Goal: Transaction & Acquisition: Purchase product/service

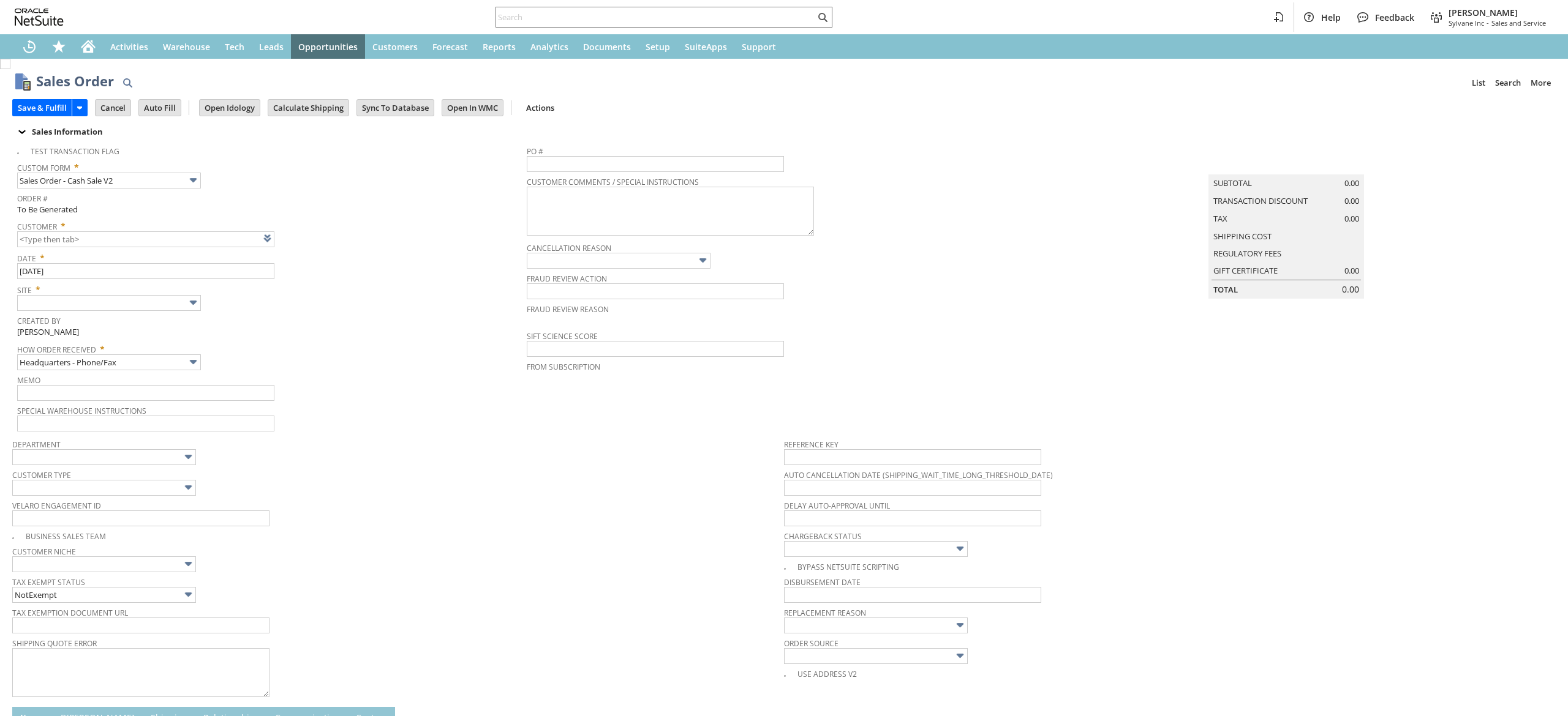
click at [287, 240] on link at bounding box center [283, 239] width 14 height 14
click at [289, 244] on link at bounding box center [283, 239] width 14 height 14
click at [1184, 322] on td "Summary Subtotal 0.00 Transaction Discount 0.00 Tax 0.00 Shipping Cost Regulato…" at bounding box center [1298, 285] width 515 height 293
type input "CU1238924 [PERSON_NAME]"
click at [145, 306] on input "text" at bounding box center [109, 303] width 184 height 16
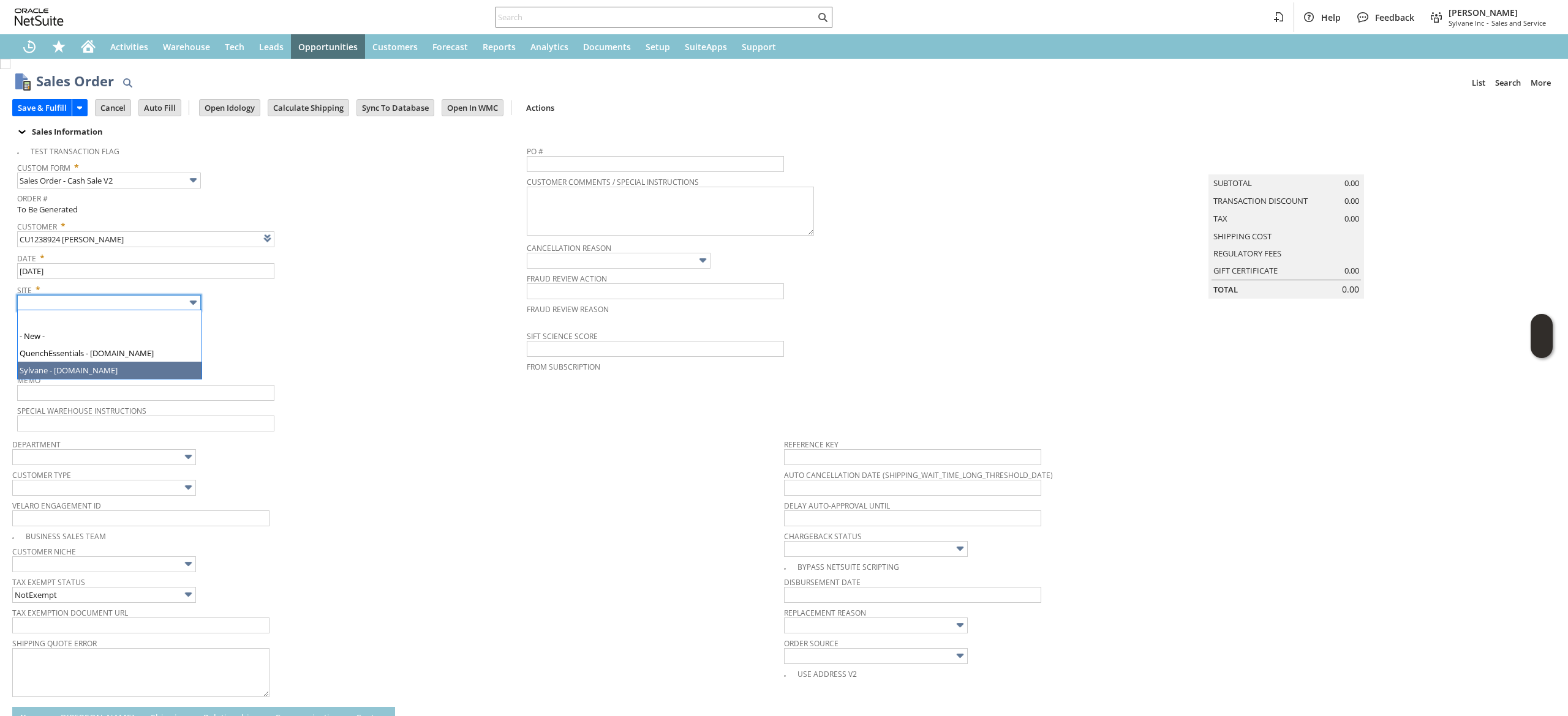
type input "Sylvane - [DOMAIN_NAME]"
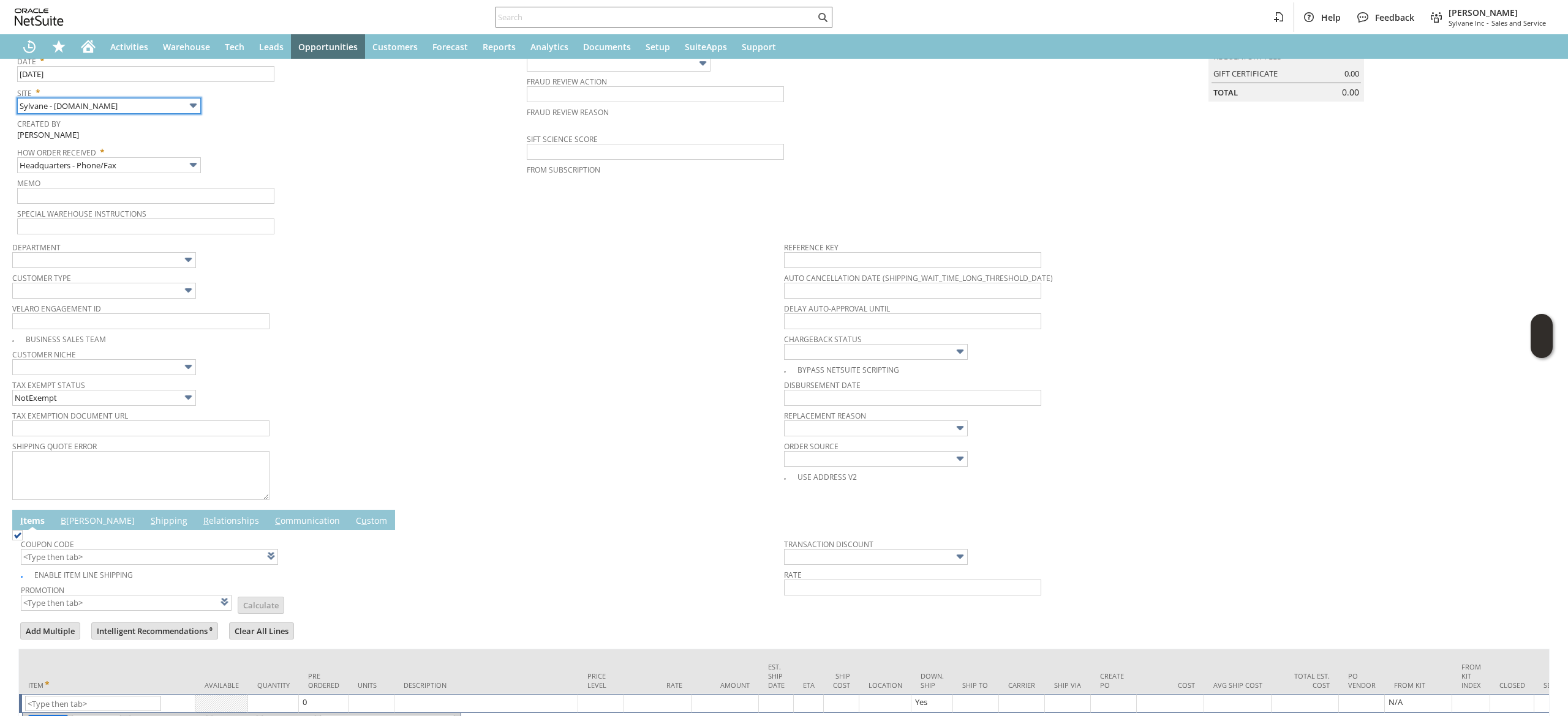
scroll to position [286, 0]
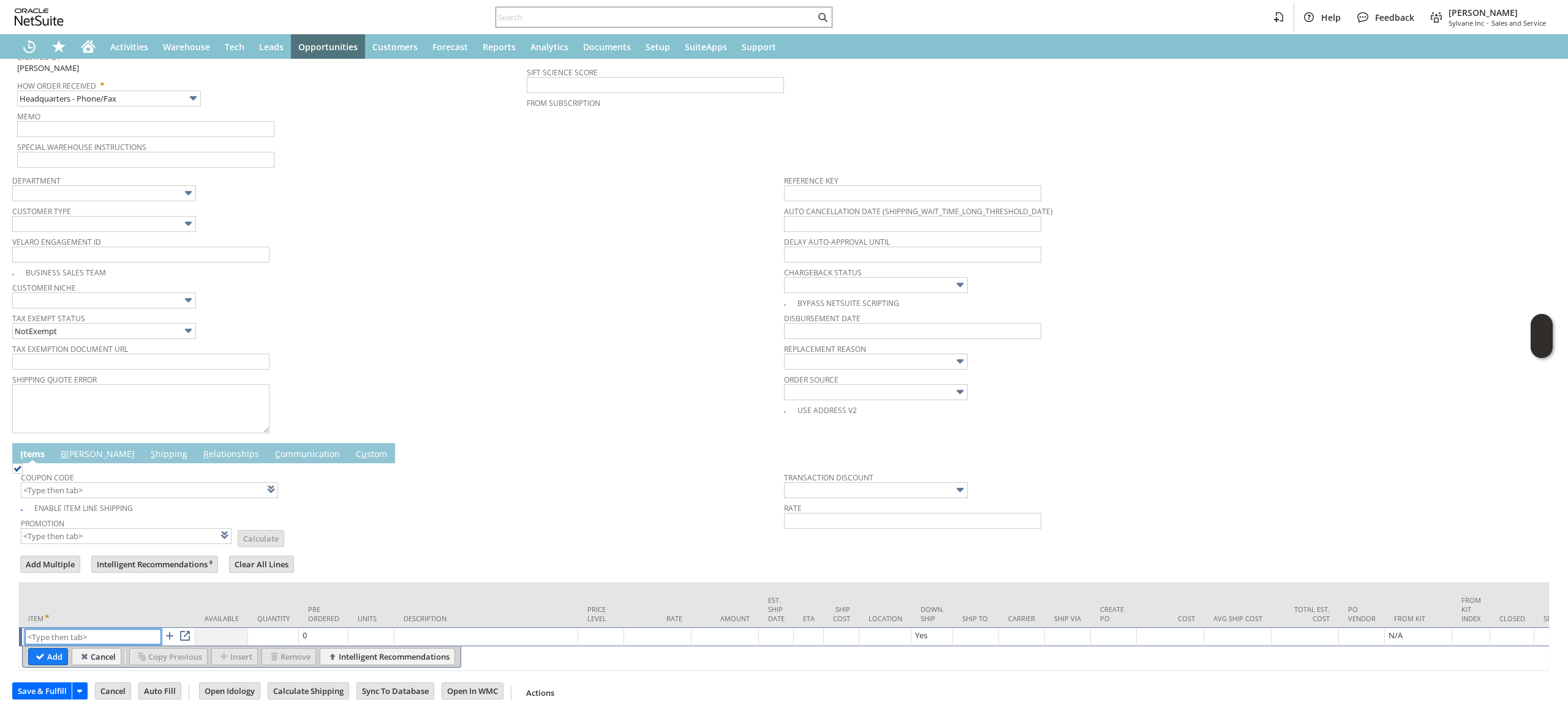
click at [108, 629] on input "text" at bounding box center [94, 637] width 136 height 16
paste input "fr9686"
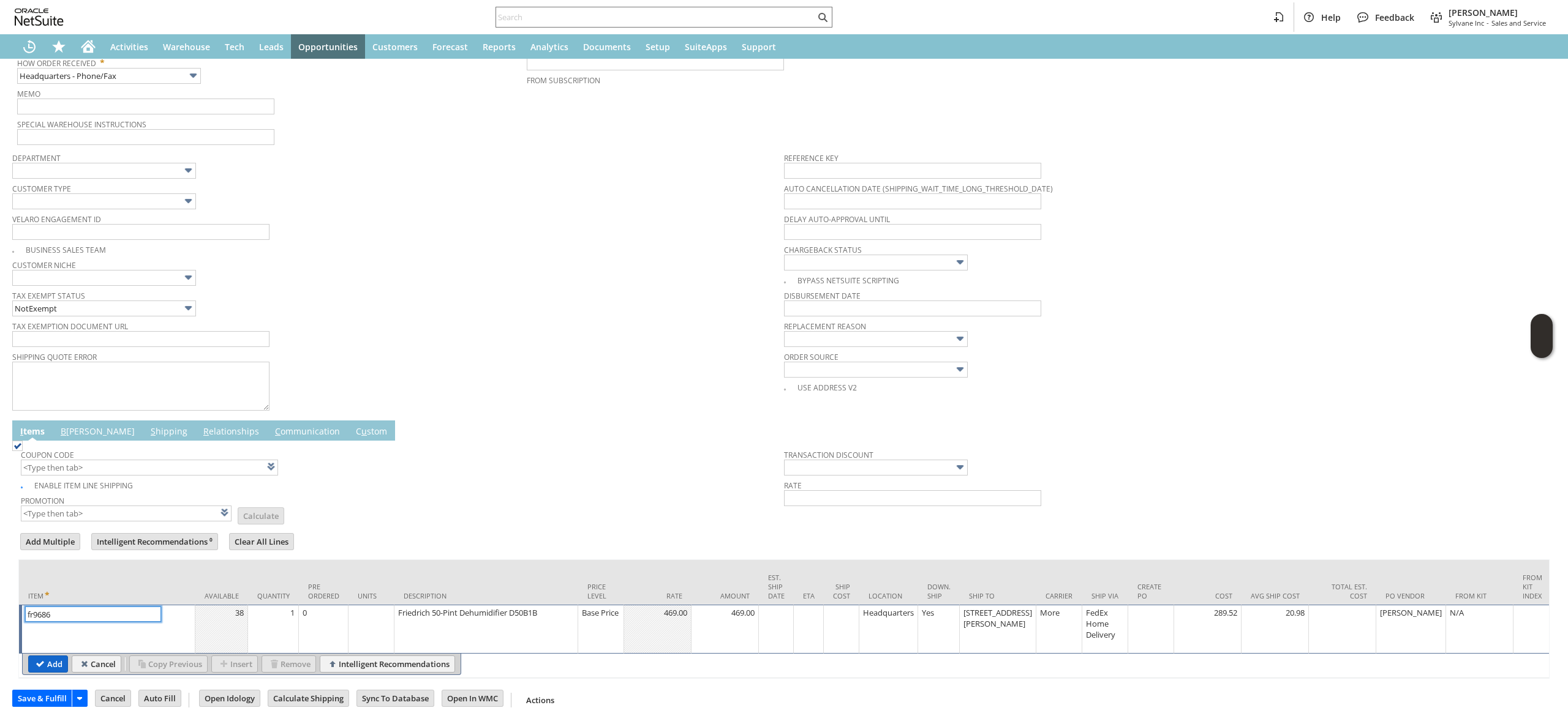
type input "fr9686"
click at [58, 659] on input "Add" at bounding box center [49, 664] width 39 height 16
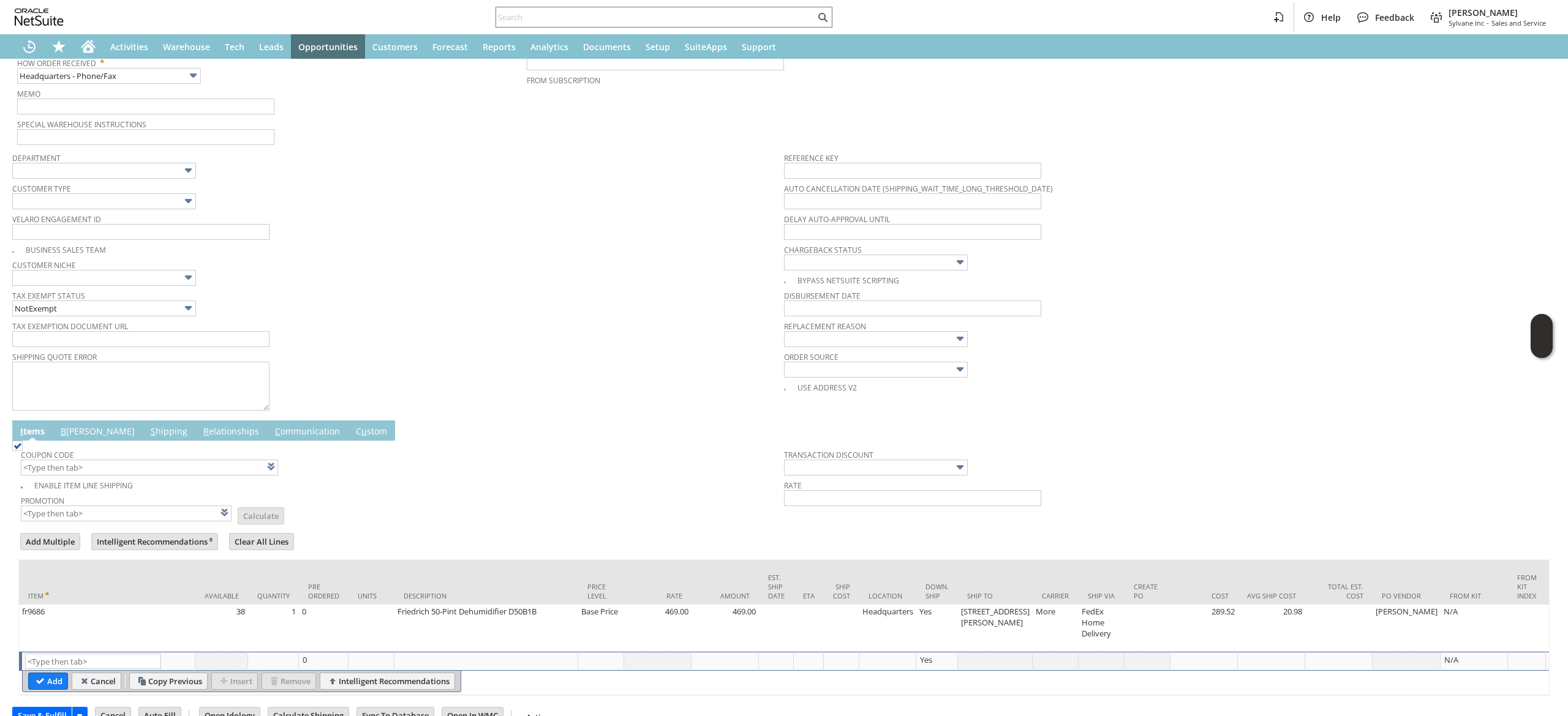
click at [155, 504] on span "Promotion" at bounding box center [126, 499] width 210 height 14
click at [155, 515] on input "text" at bounding box center [126, 513] width 210 height 16
type input "Intelligent Recommendations¹⁰"
click at [152, 518] on input "text" at bounding box center [126, 513] width 210 height 16
type input "XA327"
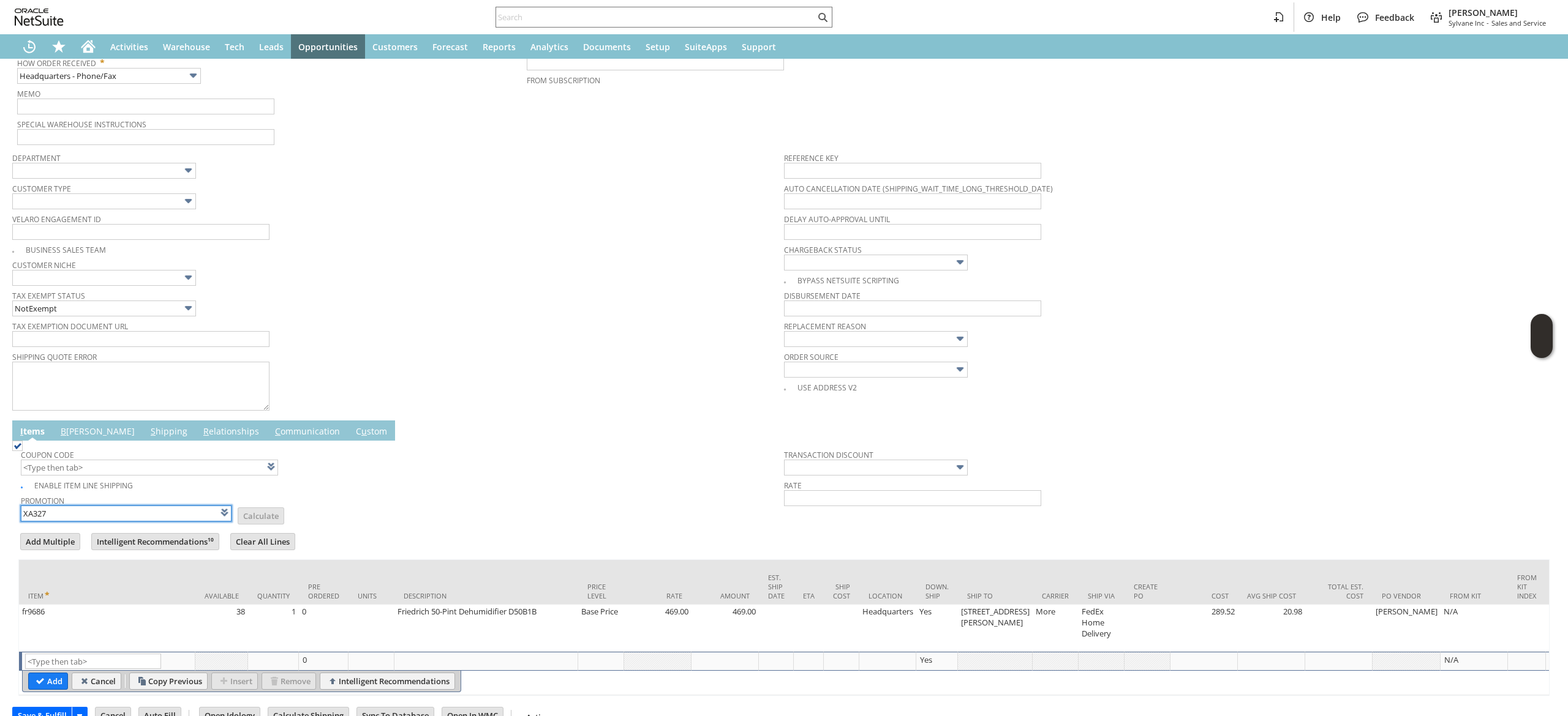
click at [534, 489] on div "Enable Item Line Shipping" at bounding box center [402, 484] width 763 height 14
type input "XA327"
type input "Promo Code"
type input "-10.0%"
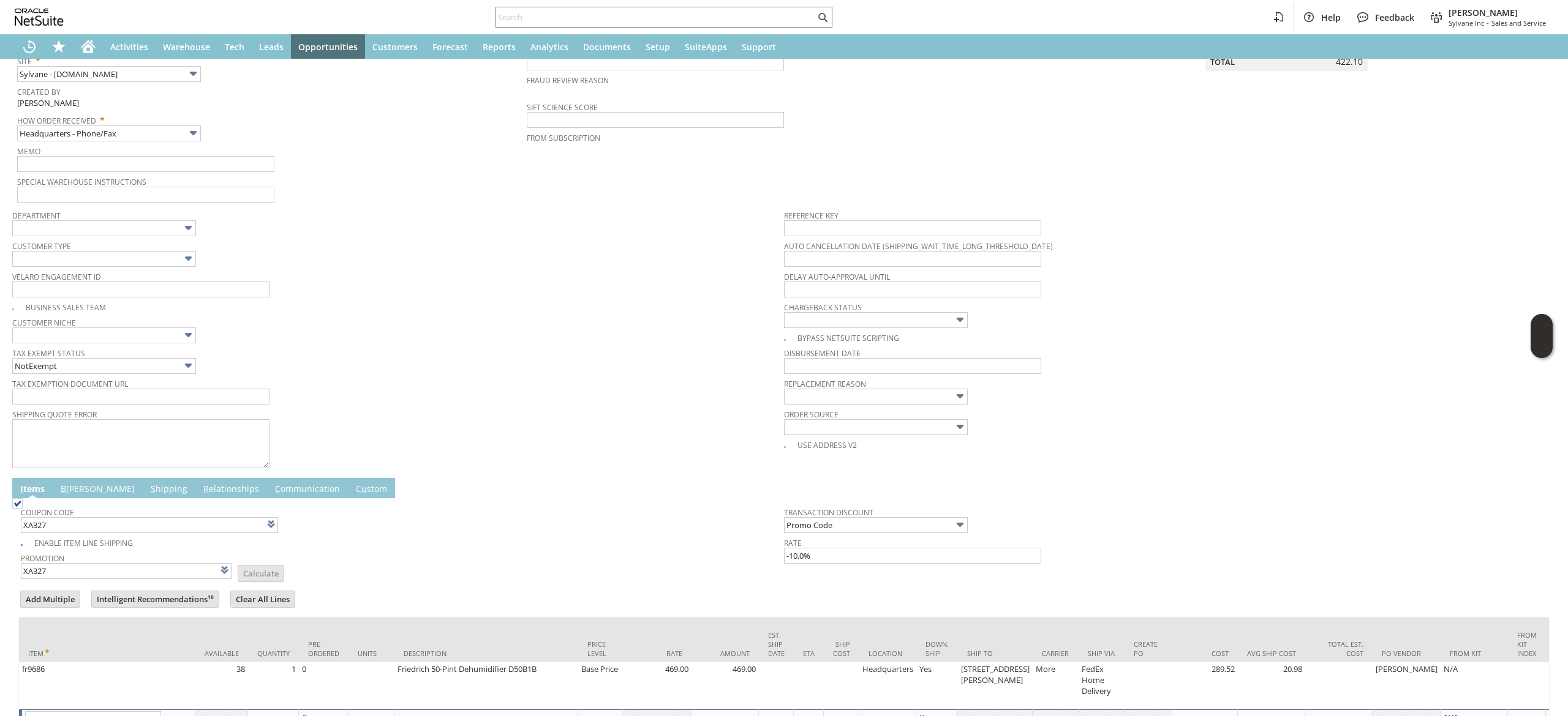
scroll to position [0, 0]
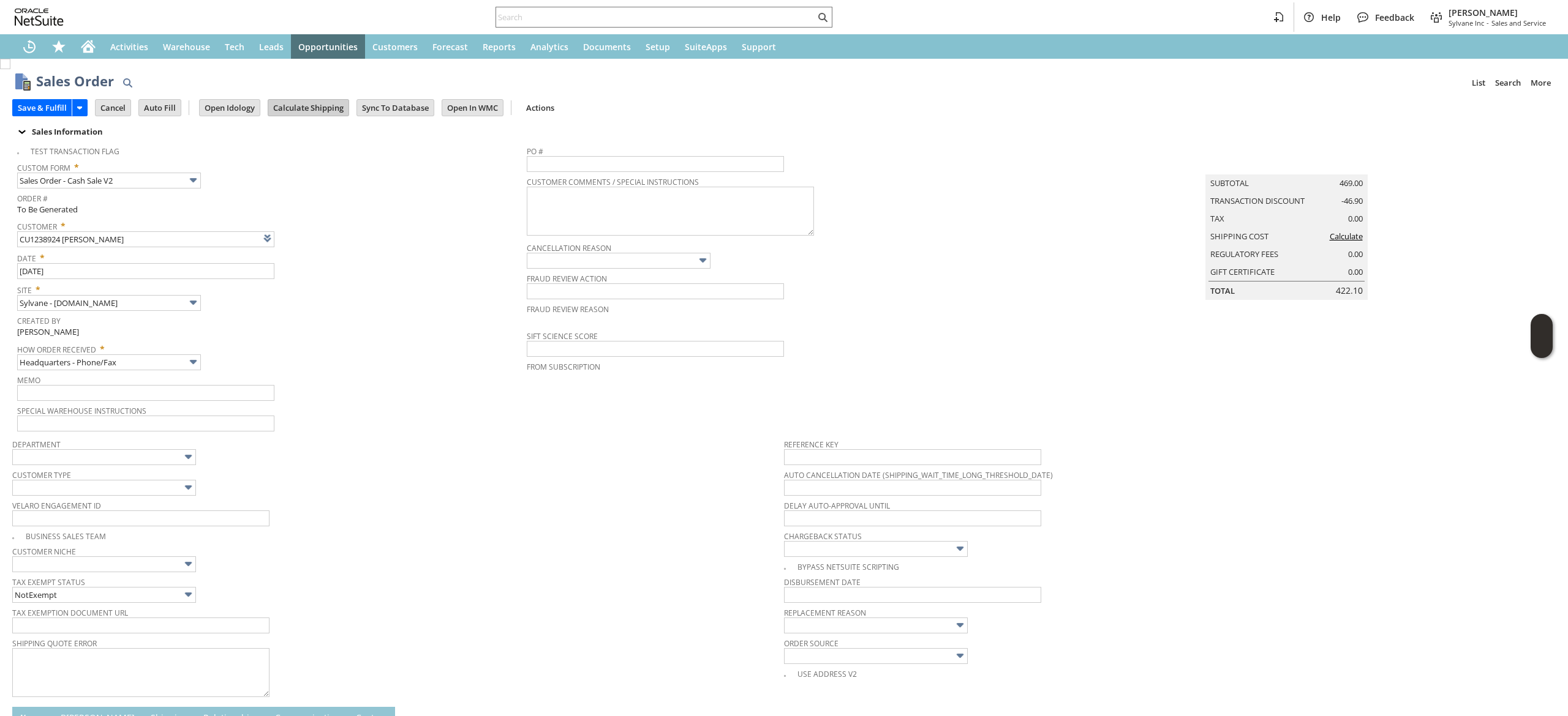
click at [311, 106] on input "Calculate Shipping" at bounding box center [308, 107] width 80 height 16
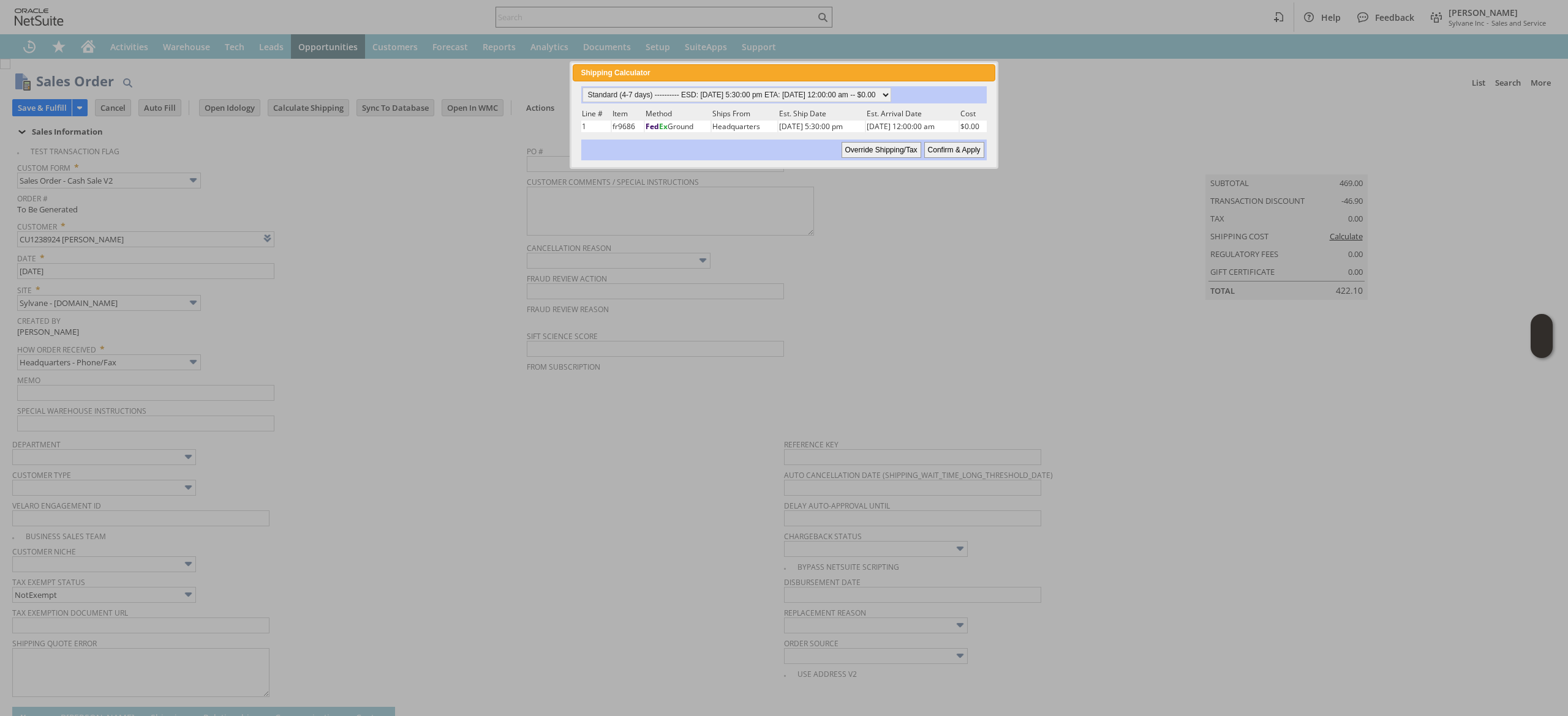
click at [797, 85] on div "Standard (4-7 days) ---------- ESD: [DATE] 5:30:00 pm ETA: [DATE] 12:00:00 am -…" at bounding box center [784, 124] width 422 height 84
click at [788, 99] on select "Standard (4-7 days) ---------- ESD: [DATE] 5:30:00 pm ETA: [DATE] 12:00:00 am -…" at bounding box center [737, 94] width 309 height 15
select select "2 Day ------------------------ ESD: [DATE] 5:30:00 pm ETA: [DATE] 12:00:00 am -…"
click at [583, 88] on select "Standard (4-7 days) ---------- ESD: [DATE] 5:30:00 pm ETA: [DATE] 12:00:00 am -…" at bounding box center [737, 94] width 309 height 15
drag, startPoint x: 961, startPoint y: 146, endPoint x: 850, endPoint y: 210, distance: 128.1
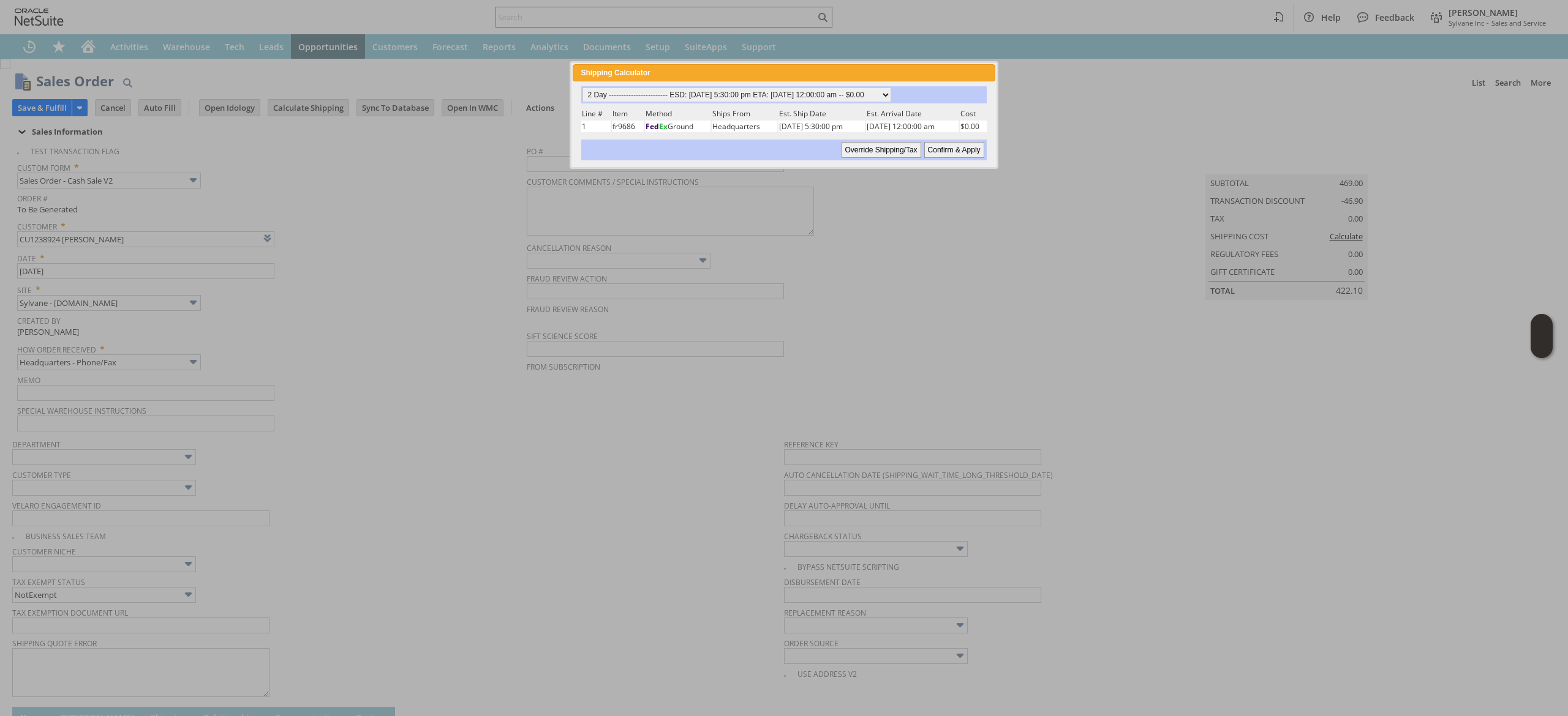
click at [960, 146] on input "Confirm & Apply" at bounding box center [954, 150] width 60 height 16
type input "Add"
type input "Copy Previous"
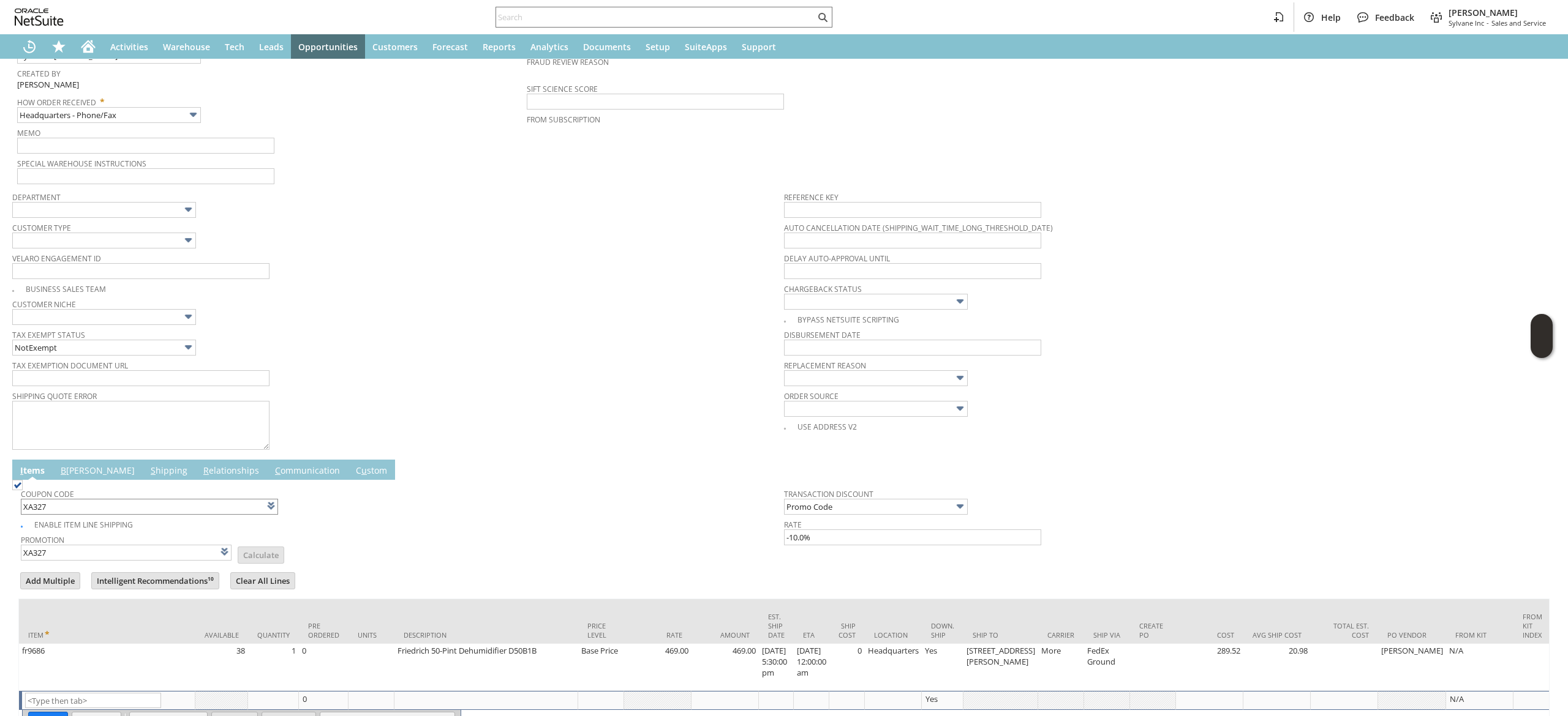
scroll to position [321, 0]
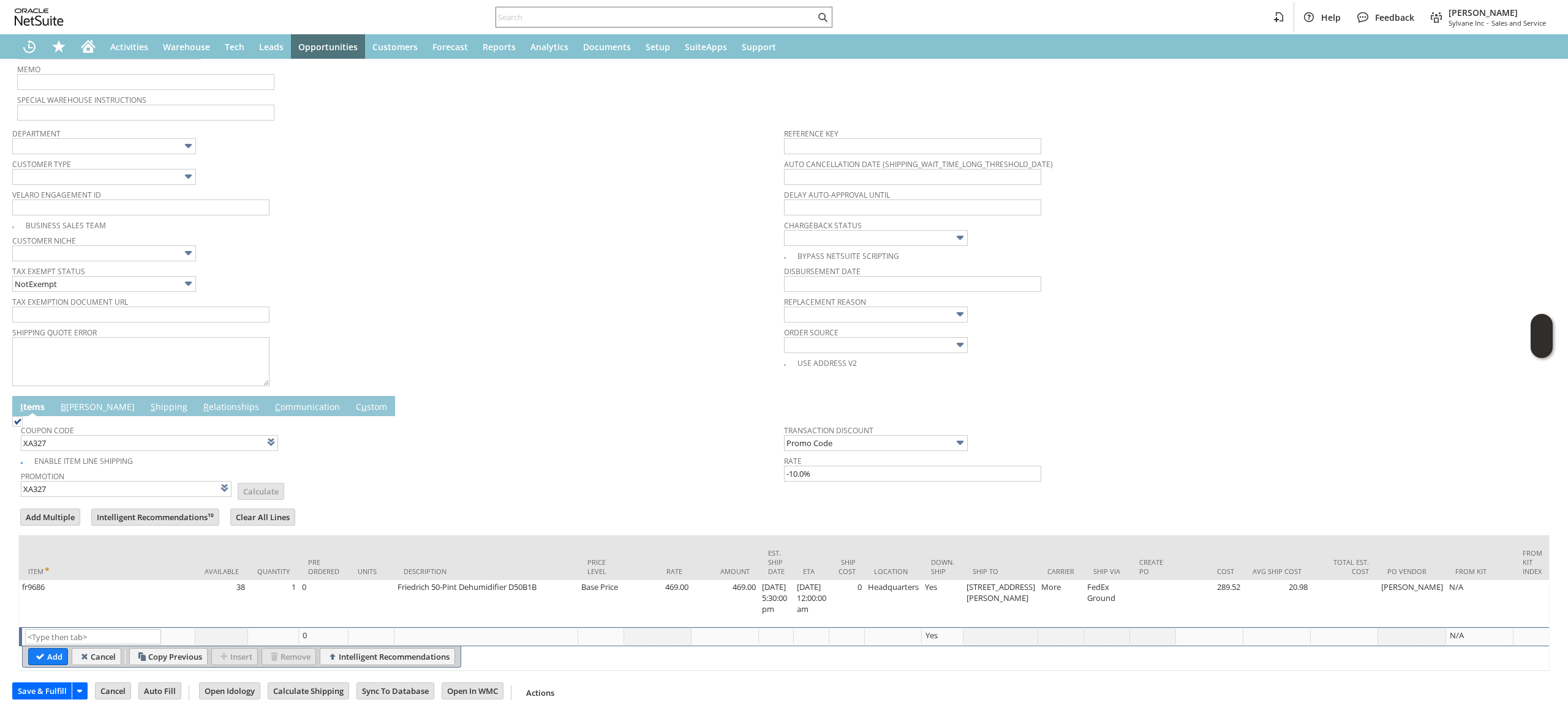
click at [76, 401] on link "B [PERSON_NAME]" at bounding box center [97, 408] width 80 height 14
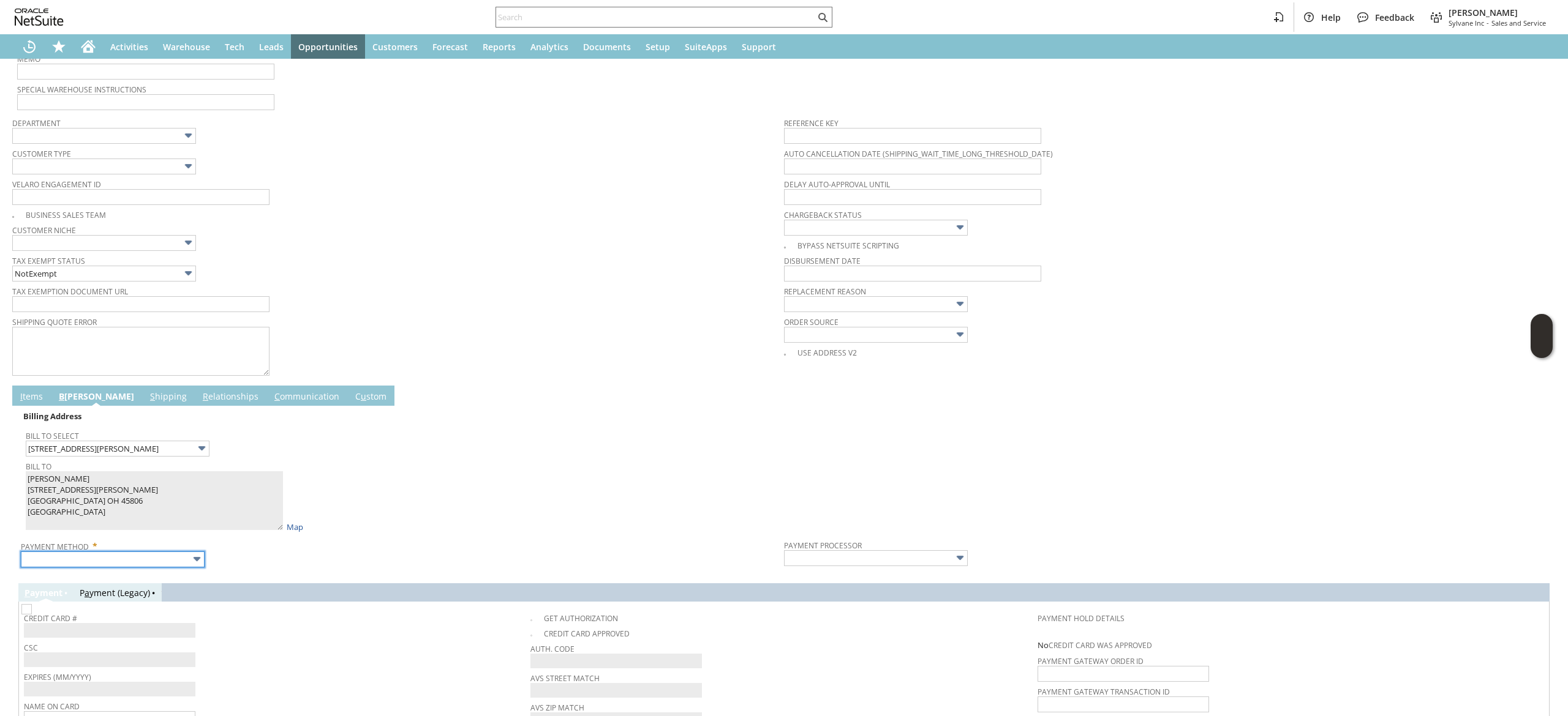
click at [126, 563] on input "text" at bounding box center [112, 559] width 184 height 16
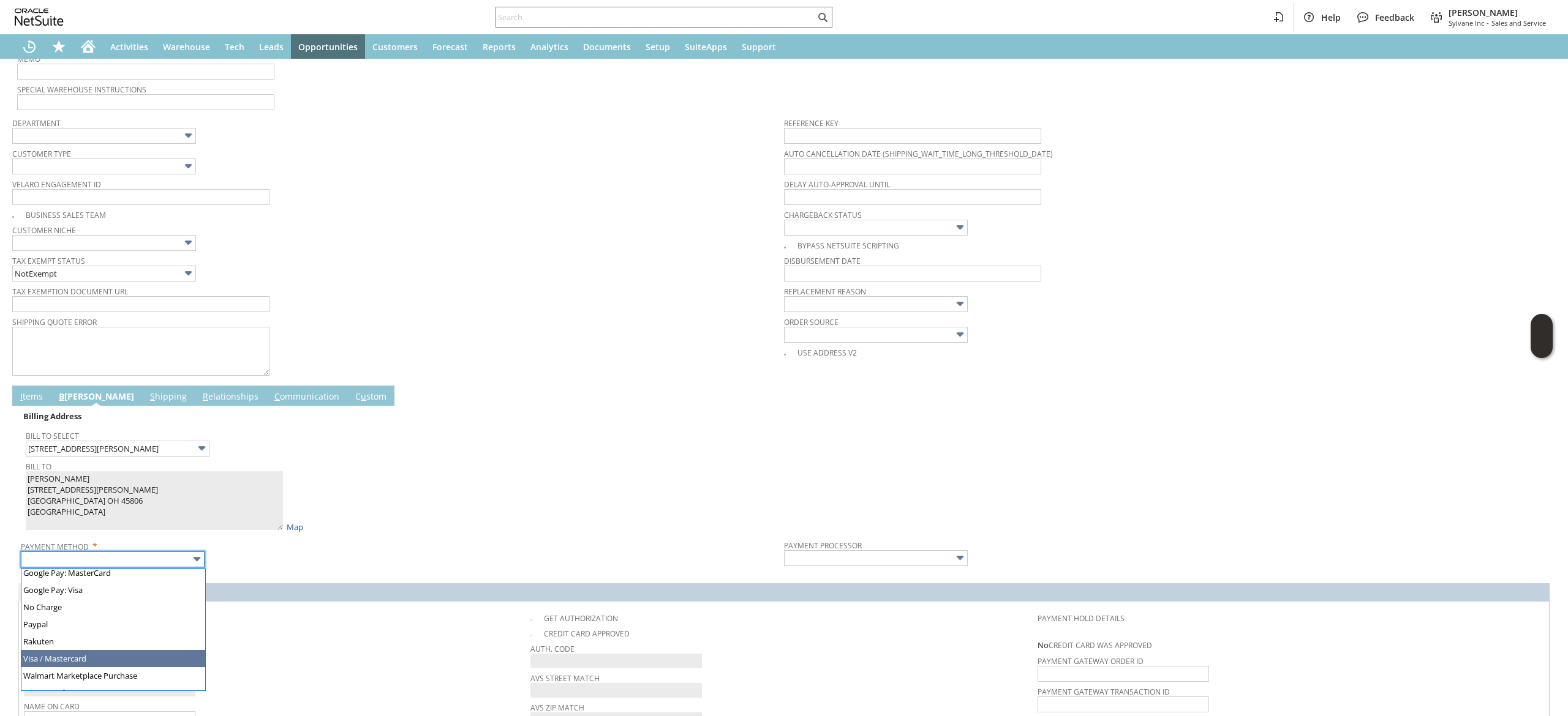
type input "Visa / Mastercard"
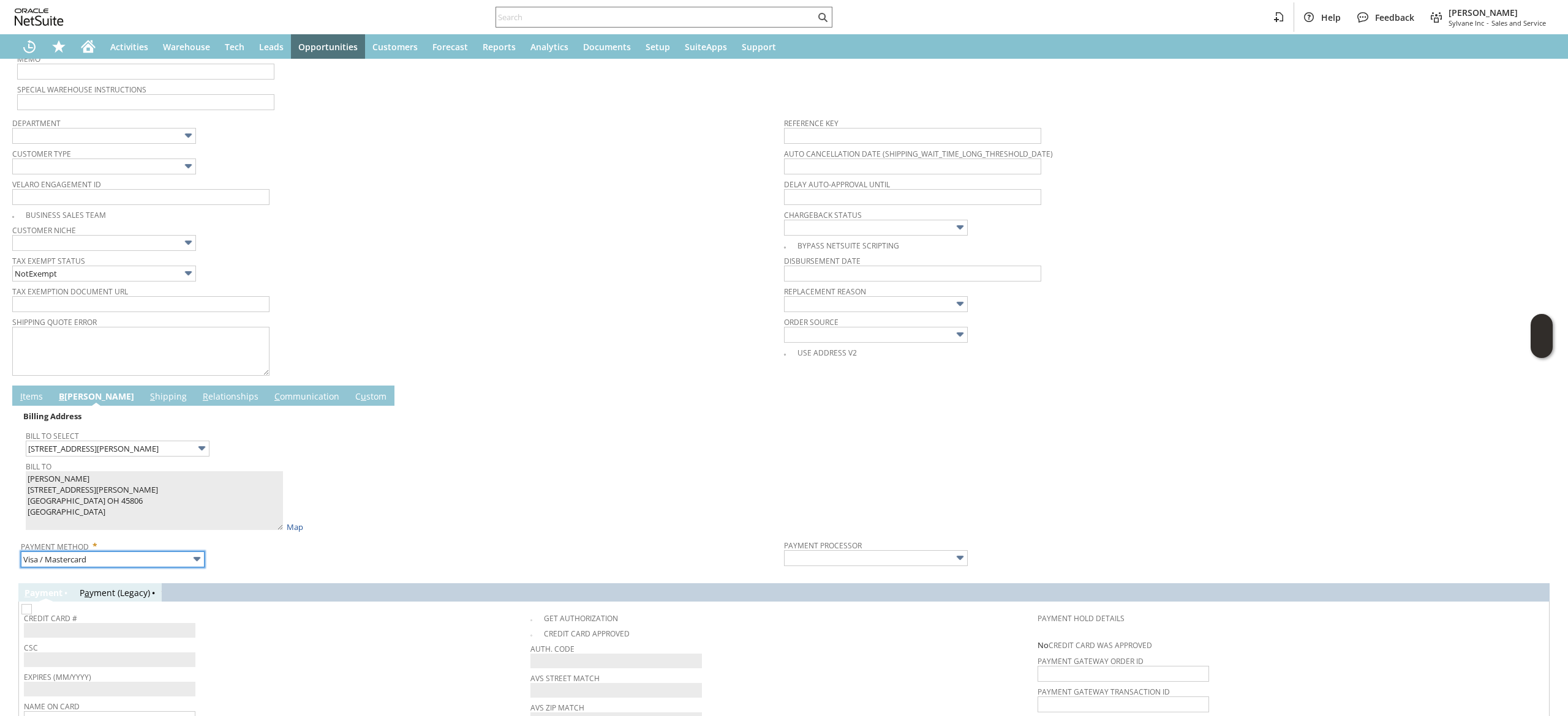
type input "Braintree"
checkbox input "true"
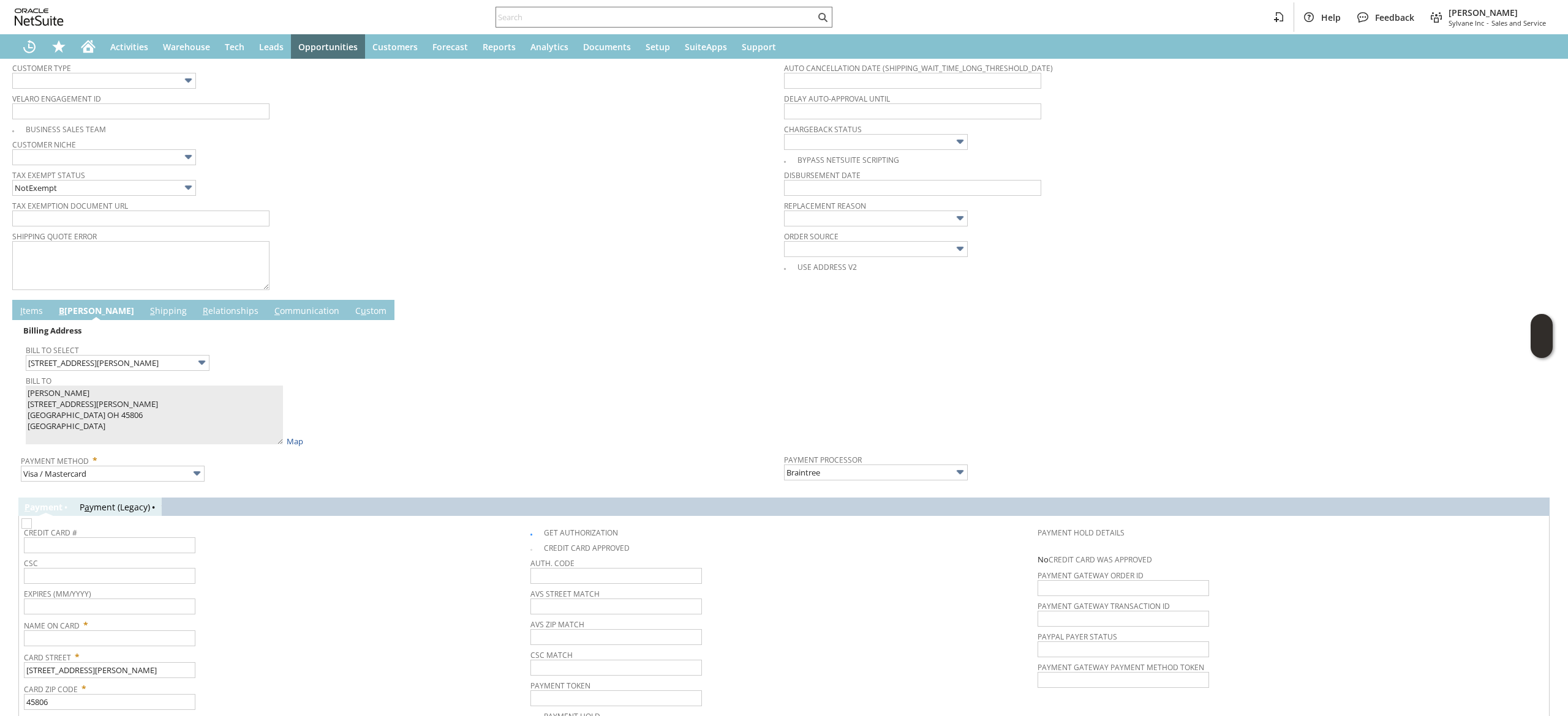
scroll to position [444, 0]
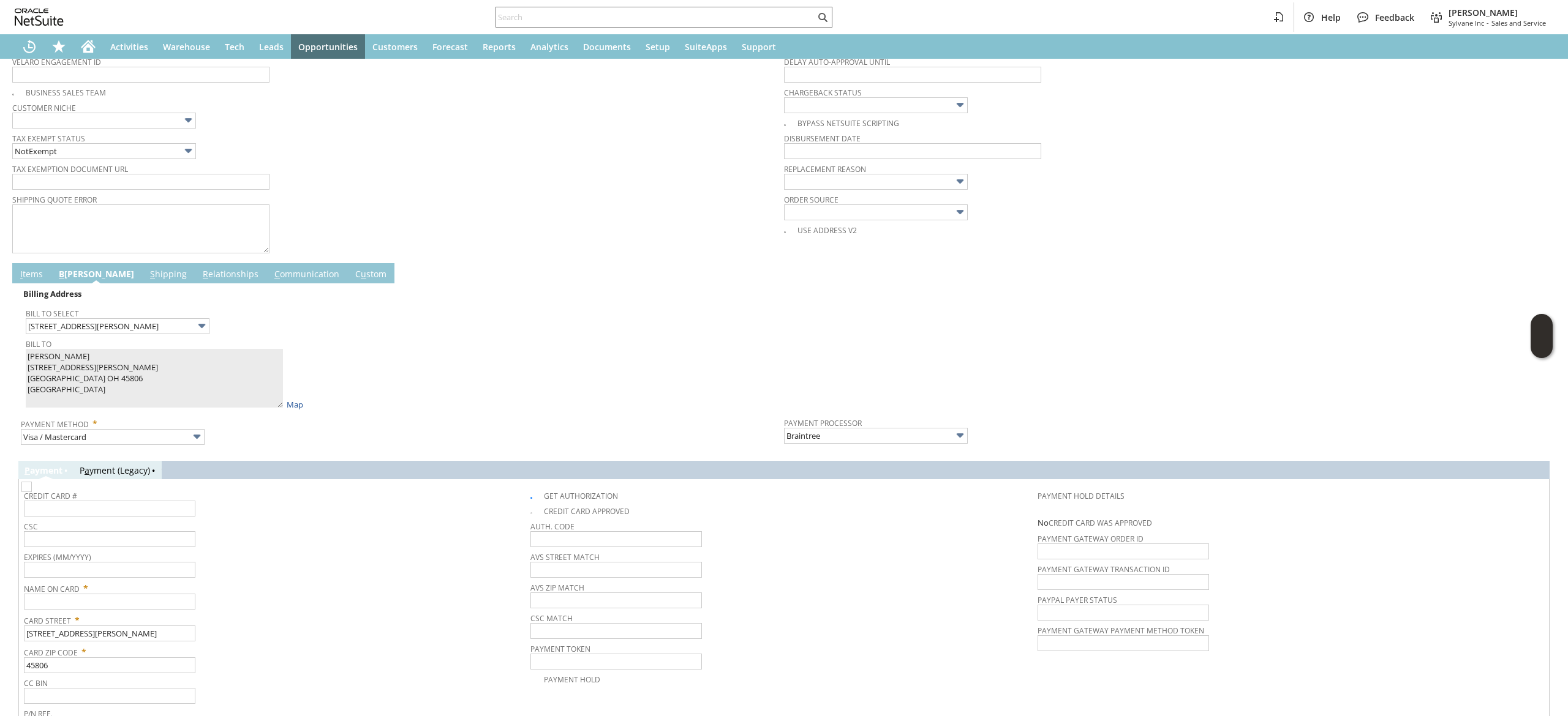
click at [147, 617] on span "Card Street *" at bounding box center [274, 618] width 500 height 15
click at [147, 609] on input "text" at bounding box center [110, 602] width 172 height 16
paste input "[PERSON_NAME]"
type input "[PERSON_NAME]"
click at [82, 507] on input "text" at bounding box center [110, 509] width 172 height 16
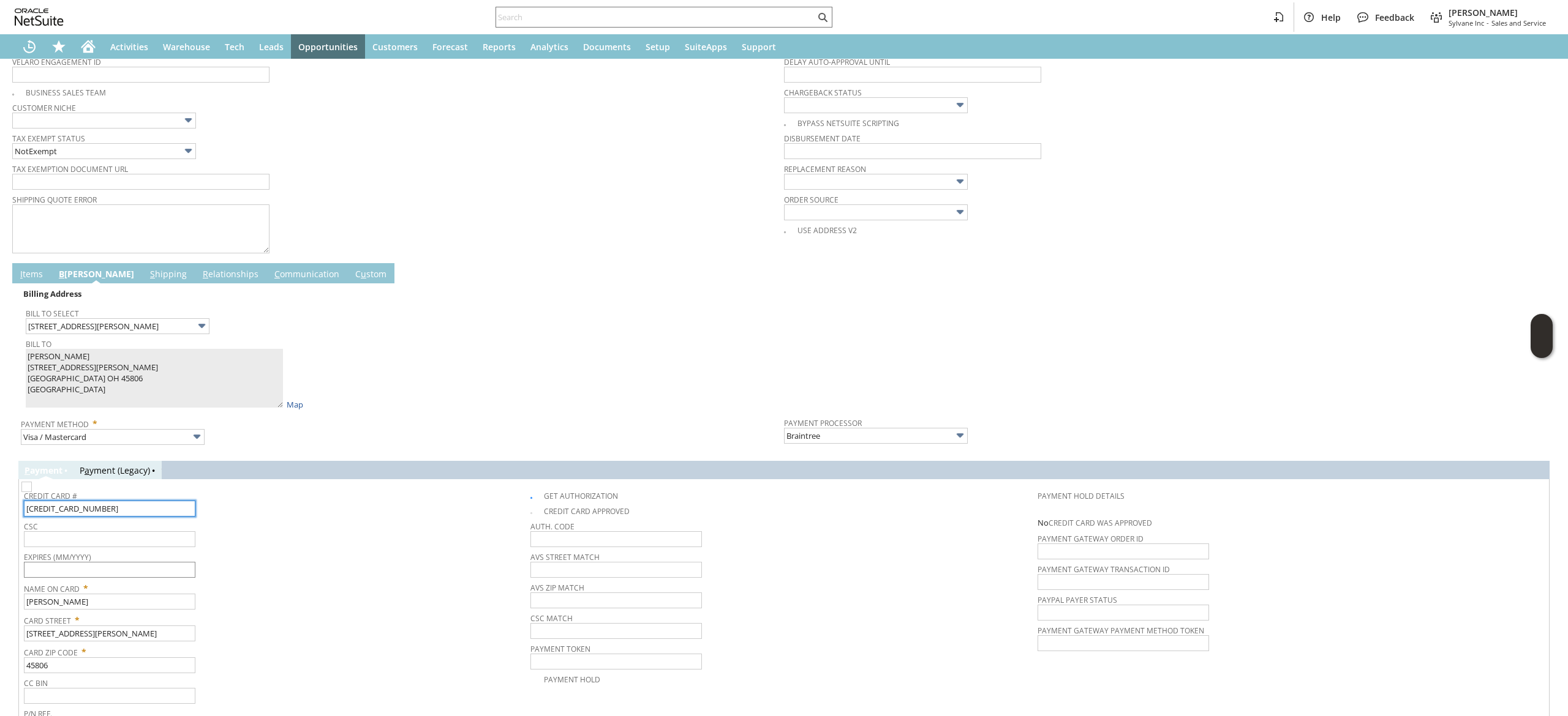
type input "[CREDIT_CARD_NUMBER]"
click at [119, 573] on input "text" at bounding box center [110, 570] width 172 height 16
type input "10/2029"
click at [145, 546] on input "text" at bounding box center [110, 539] width 172 height 16
type input "977"
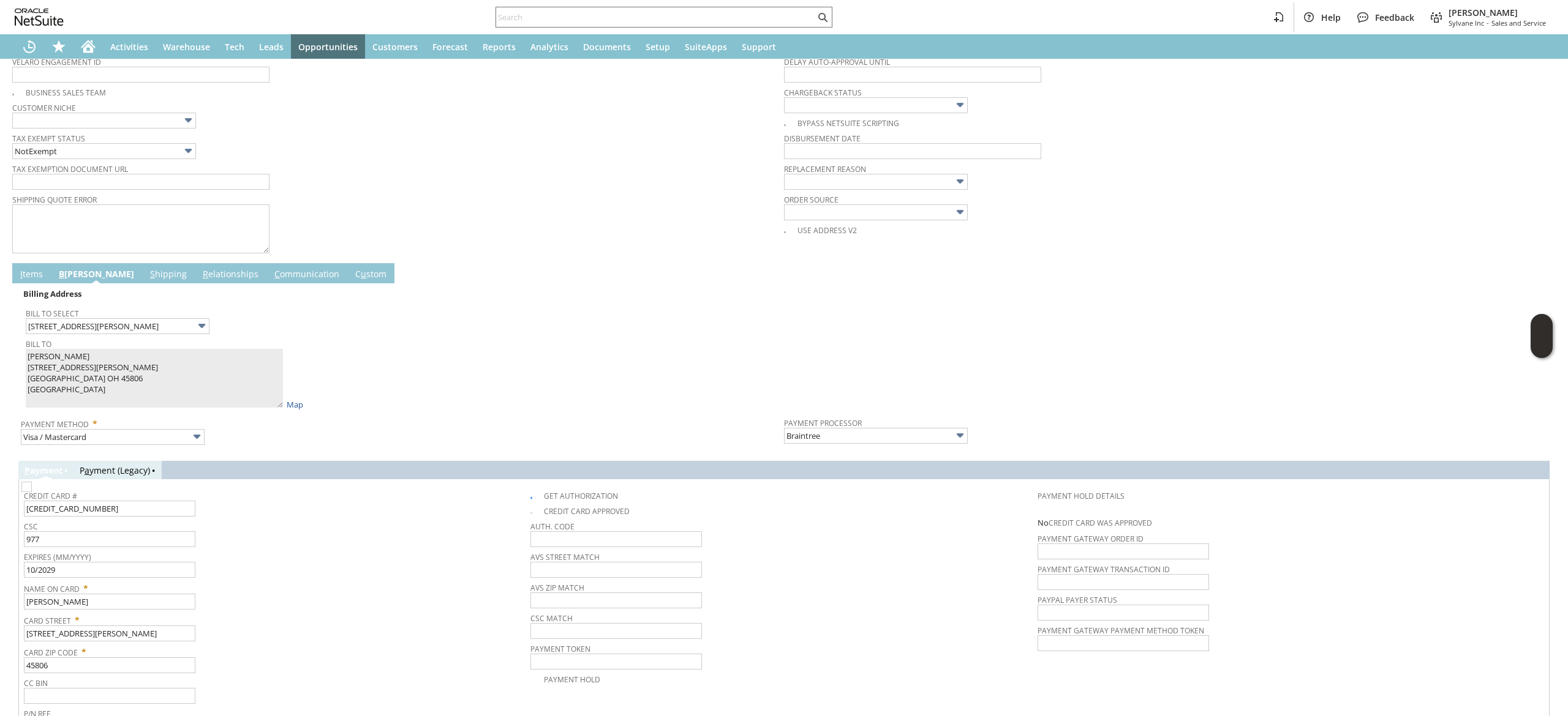
click at [272, 587] on span "Name On Card *" at bounding box center [274, 586] width 500 height 15
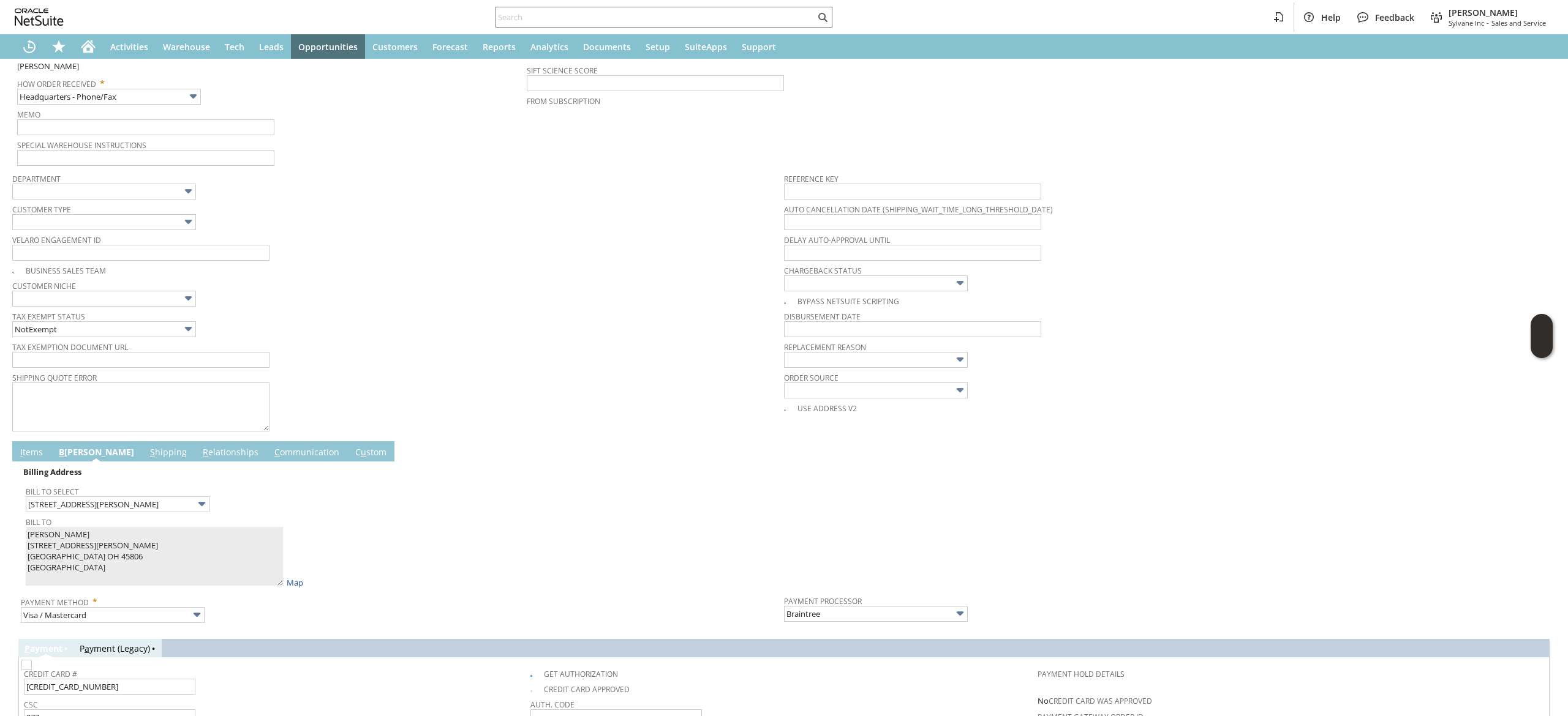
scroll to position [0, 0]
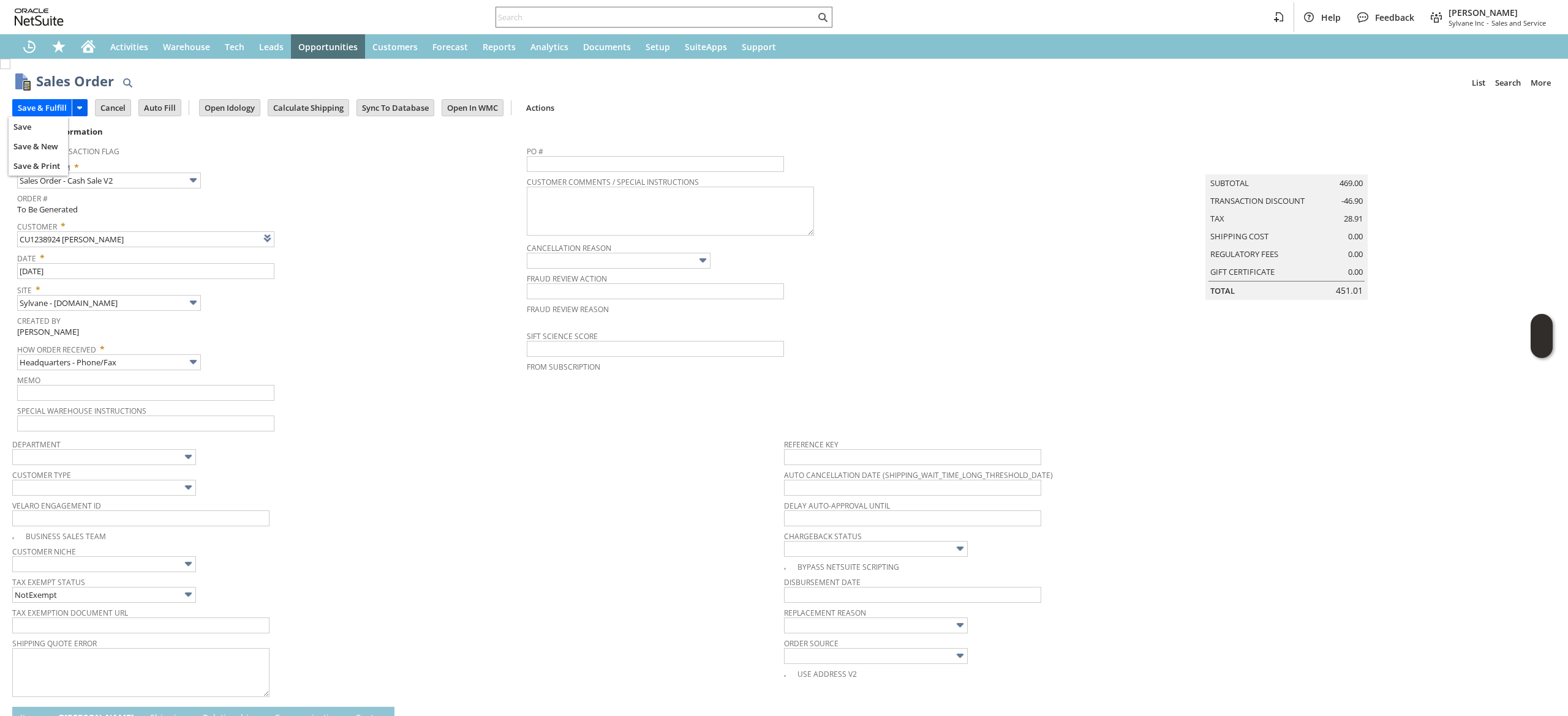
click at [83, 110] on icon at bounding box center [79, 107] width 15 height 15
click at [55, 124] on link "Save" at bounding box center [38, 127] width 59 height 16
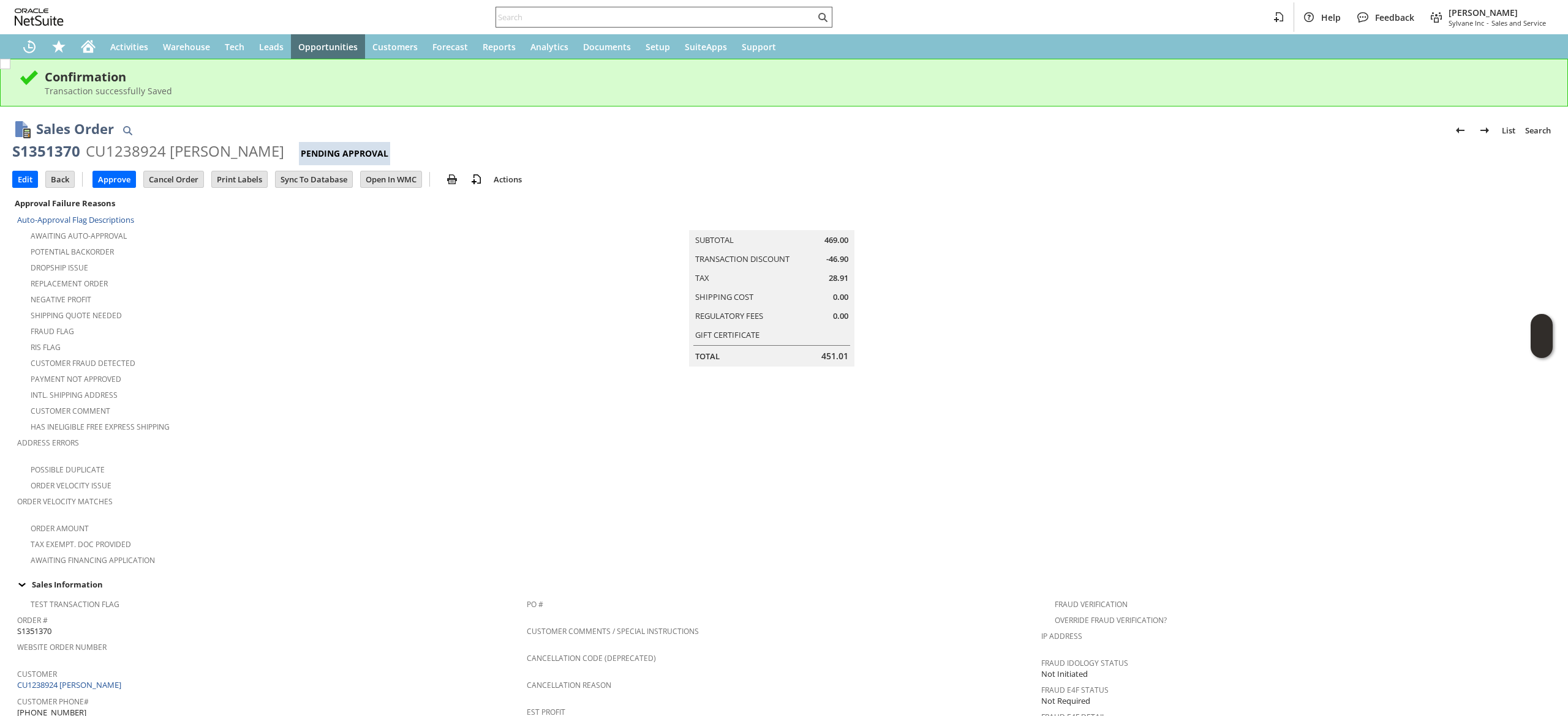
click at [746, 19] on input "text" at bounding box center [655, 17] width 319 height 15
paste input "9515530934"
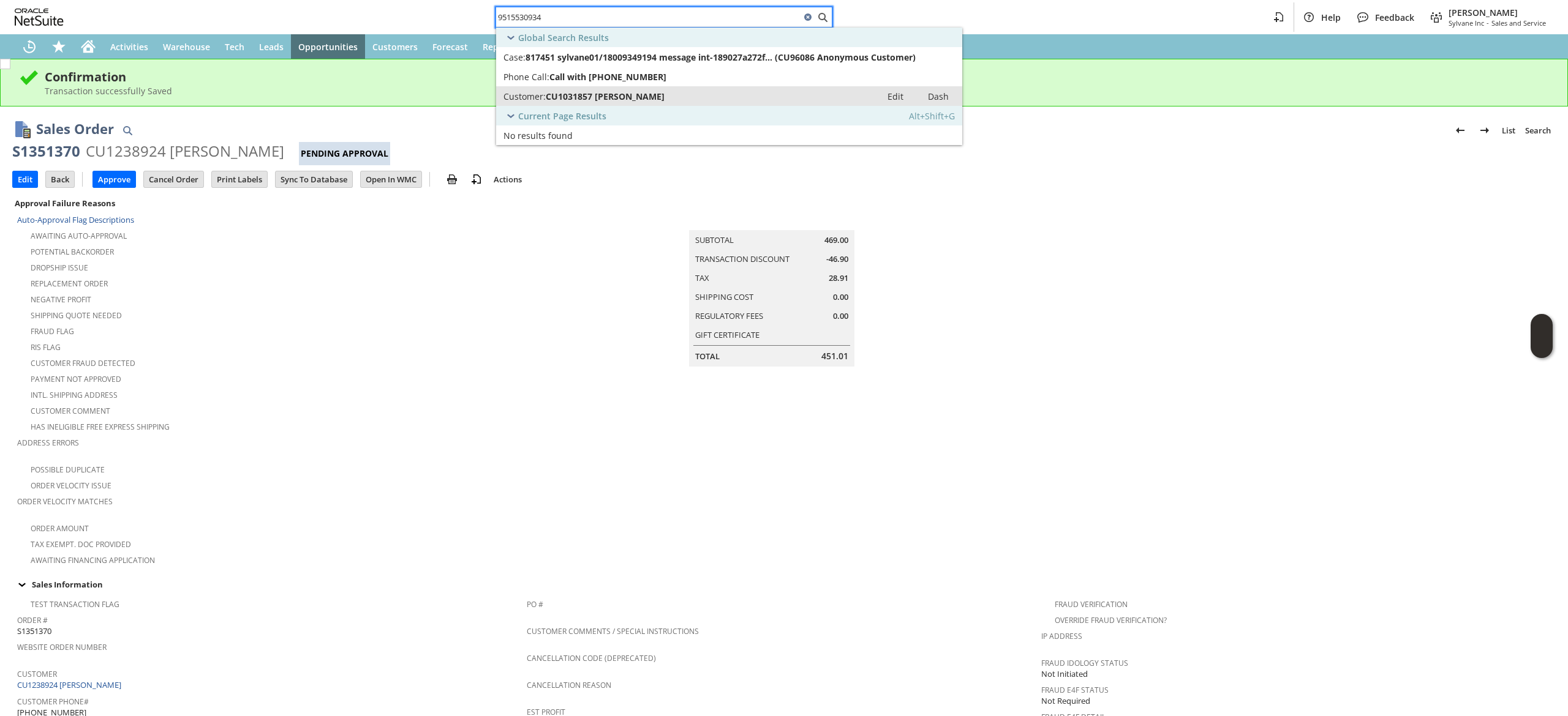
type input "9515530934"
click at [664, 93] on div "Customer: CU1031857 Scott Zeida" at bounding box center [689, 96] width 370 height 12
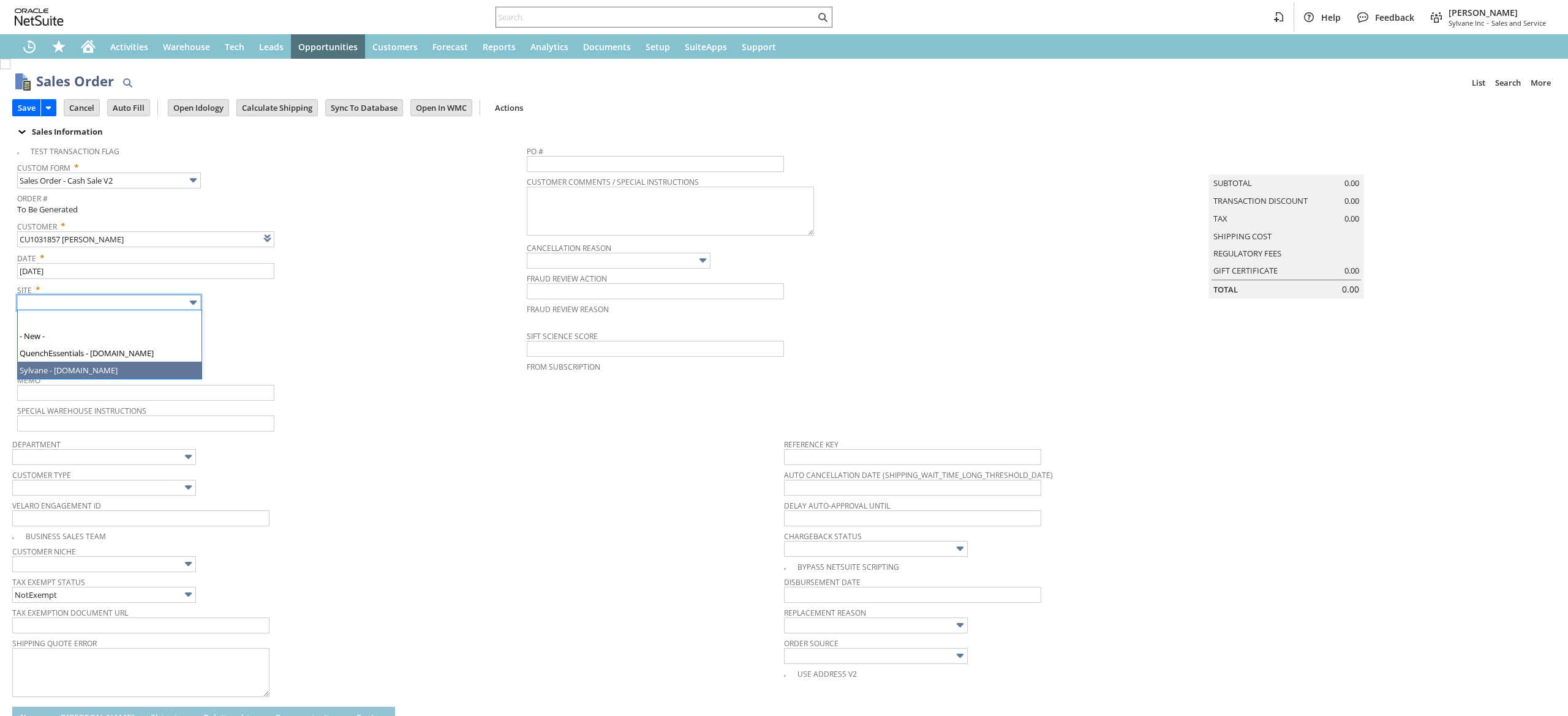
click at [192, 382] on span "Memo" at bounding box center [269, 378] width 504 height 14
type input "Intelligent Recommendations¹⁰"
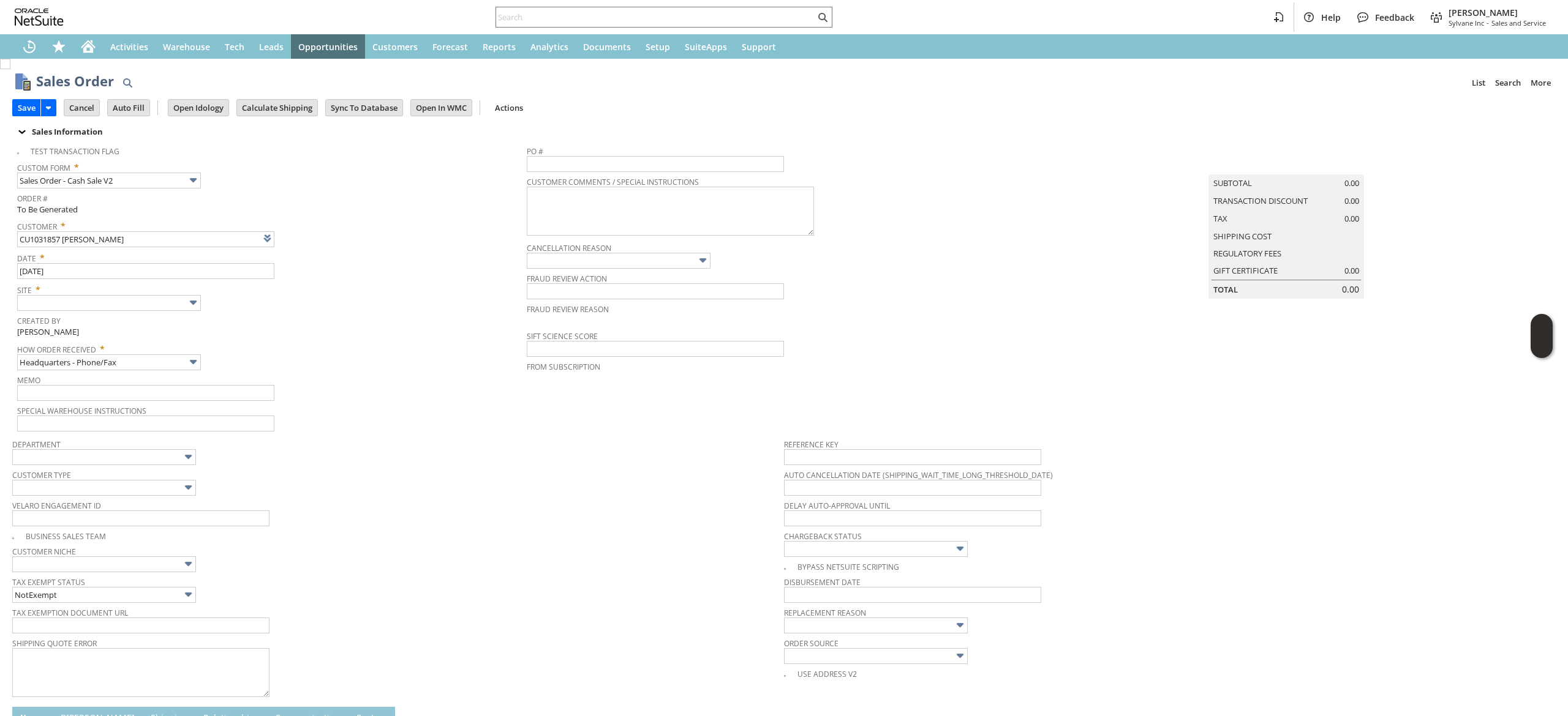
click at [182, 314] on span "Created By" at bounding box center [269, 320] width 504 height 14
click at [177, 305] on input "text" at bounding box center [109, 303] width 184 height 16
type input "Sylvane - [DOMAIN_NAME]"
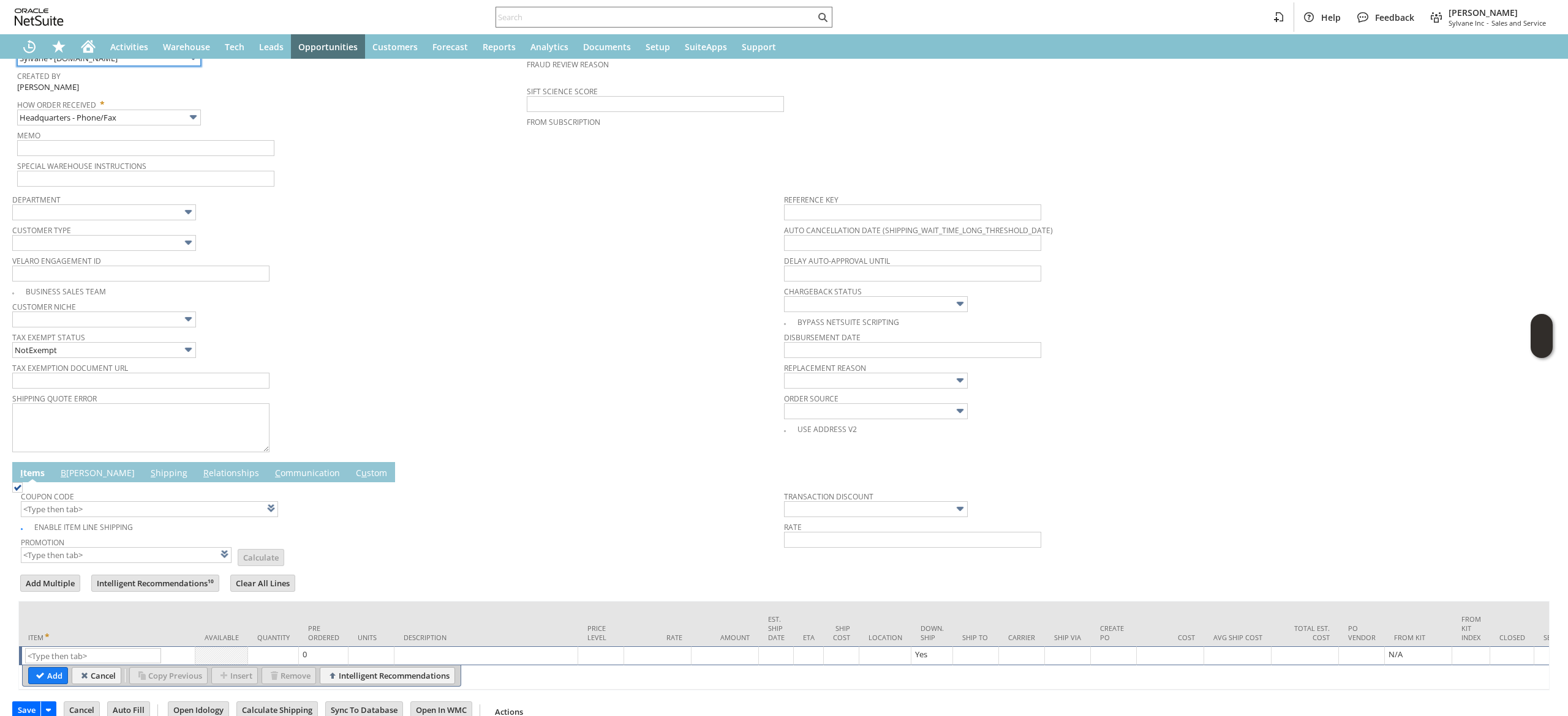
scroll to position [286, 0]
